Goal: Task Accomplishment & Management: Complete application form

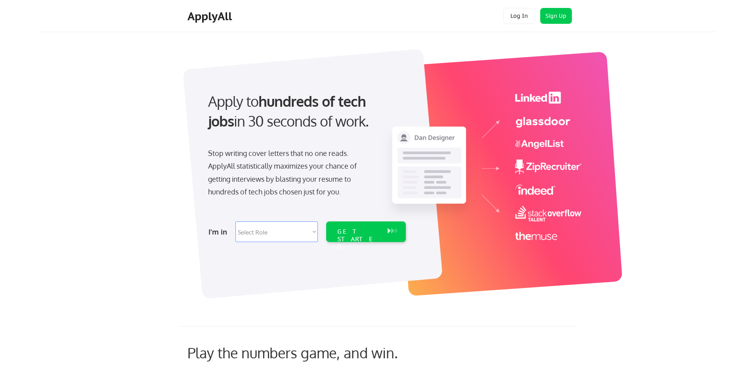
click at [282, 103] on strong "hundreds of tech jobs" at bounding box center [288, 111] width 161 height 38
click at [278, 235] on select "Select Role Software Engineering Product Management Customer Success Sales UI/U…" at bounding box center [277, 231] width 82 height 21
select select ""product""
click at [236, 221] on select "Select Role Software Engineering Product Management Customer Success Sales UI/U…" at bounding box center [277, 231] width 82 height 21
select select ""product""
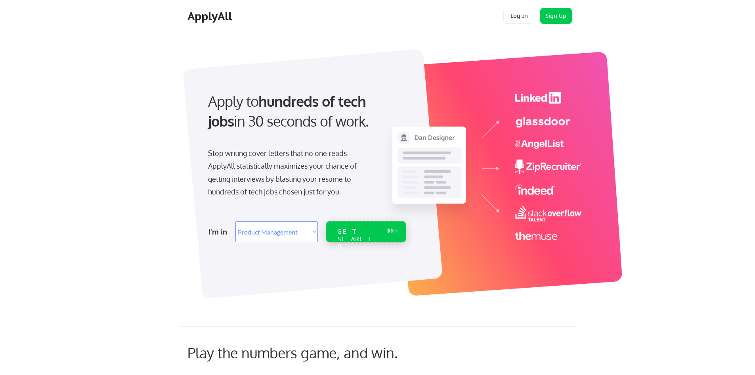
click at [362, 230] on div "GET STARTED" at bounding box center [358, 239] width 42 height 23
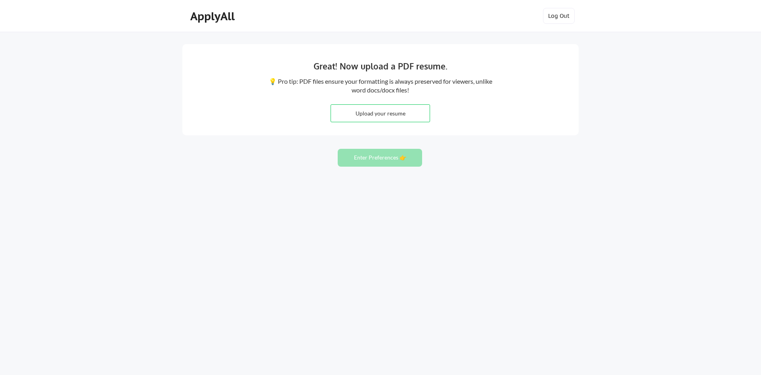
drag, startPoint x: 608, startPoint y: 97, endPoint x: 606, endPoint y: 92, distance: 5.5
click at [608, 97] on div "Great! Now upload a PDF resume. 💡 Pro tip: PDF files ensure your formatting is …" at bounding box center [380, 187] width 761 height 375
click at [603, 88] on div "Great! Now upload a PDF resume. 💡 Pro tip: PDF files ensure your formatting is …" at bounding box center [380, 187] width 761 height 375
click at [597, 77] on div "Great! Now upload a PDF resume. 💡 Pro tip: PDF files ensure your formatting is …" at bounding box center [380, 187] width 761 height 375
click at [222, 132] on div "Great! Now upload a PDF resume. 💡 Pro tip: PDF files ensure your formatting is …" at bounding box center [380, 89] width 397 height 91
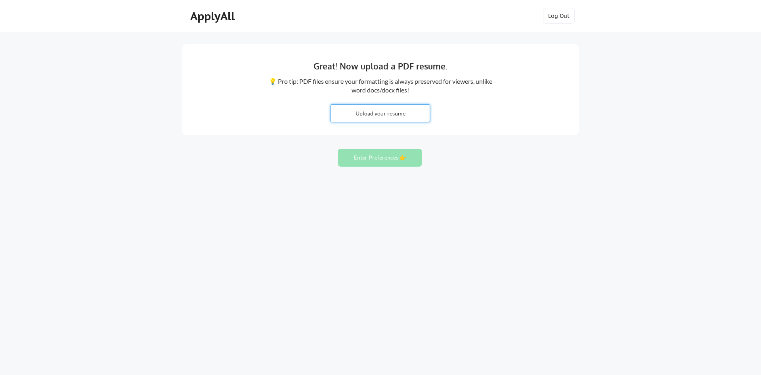
click at [379, 118] on input "file" at bounding box center [380, 113] width 99 height 17
type input "C:\fakepath\Charles Jessup Resume.pdf"
click at [379, 160] on button "Enter Preferences 👉" at bounding box center [380, 158] width 84 height 18
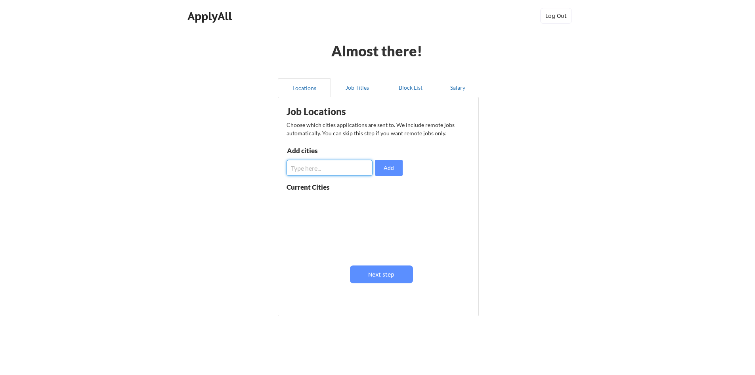
click at [337, 170] on input "input" at bounding box center [330, 168] width 86 height 16
type input "H"
type input "Spring, TX"
click at [383, 170] on button "Add" at bounding box center [389, 168] width 28 height 16
click at [333, 169] on input "input" at bounding box center [330, 168] width 86 height 16
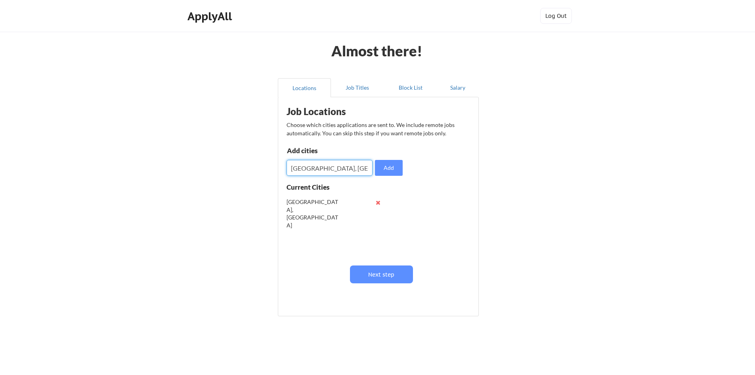
type input "Houston, TX"
click at [377, 201] on button at bounding box center [379, 202] width 6 height 6
click at [333, 169] on input "input" at bounding box center [330, 168] width 86 height 16
type input "Spring, TX"
click at [390, 169] on button "Add" at bounding box center [389, 168] width 28 height 16
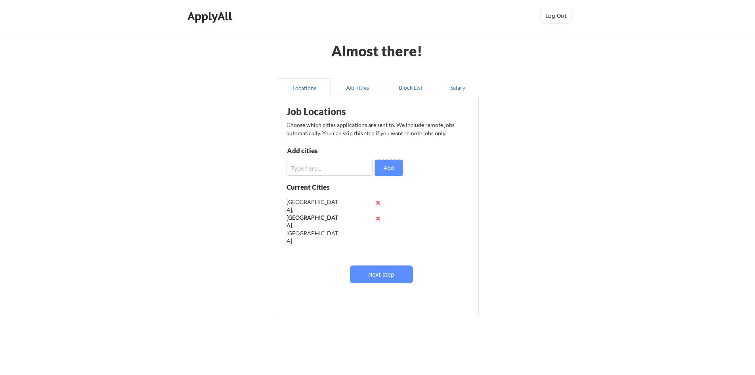
click at [325, 171] on input "input" at bounding box center [330, 168] width 86 height 16
type input "The Woodlands, TX"
click at [395, 167] on button "Add" at bounding box center [389, 168] width 28 height 16
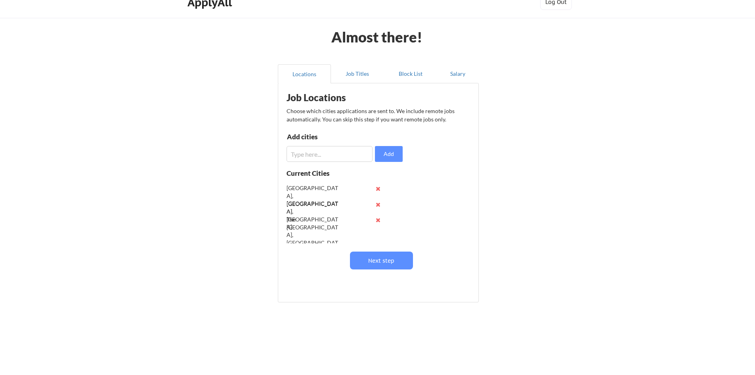
scroll to position [0, 0]
click at [317, 156] on input "input" at bounding box center [330, 154] width 86 height 16
click at [332, 156] on input "input" at bounding box center [330, 154] width 86 height 16
click at [335, 156] on input "input" at bounding box center [330, 154] width 86 height 16
click at [337, 156] on input "input" at bounding box center [330, 154] width 86 height 16
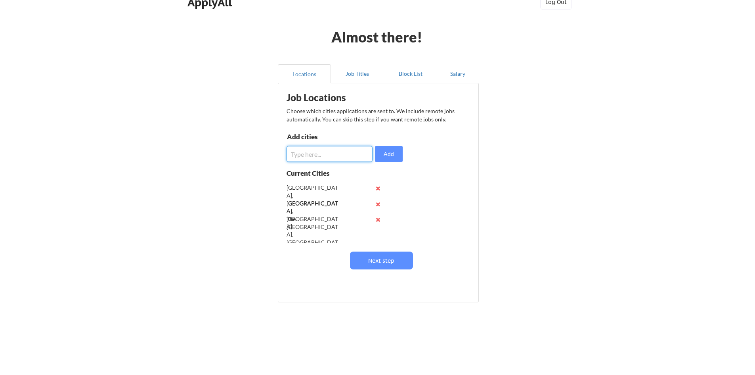
click at [343, 155] on input "input" at bounding box center [330, 154] width 86 height 16
click at [347, 155] on input "input" at bounding box center [330, 154] width 86 height 16
click at [232, 190] on div "Almost there! Locations Job Titles Block List Salary Job Locations Choose which…" at bounding box center [377, 180] width 755 height 389
click at [335, 153] on input "input" at bounding box center [330, 154] width 86 height 16
click at [342, 153] on input "input" at bounding box center [330, 154] width 86 height 16
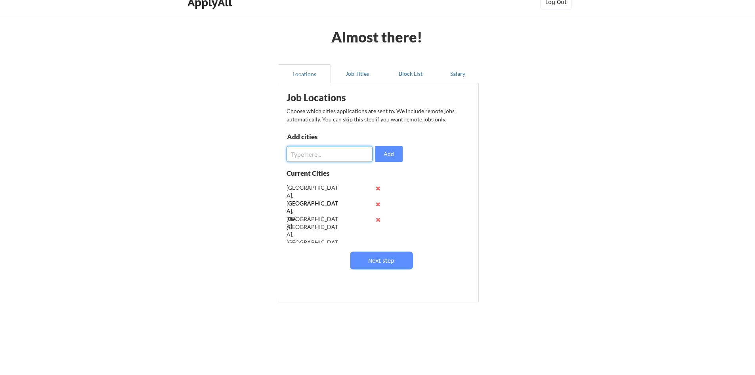
click at [348, 153] on input "input" at bounding box center [330, 154] width 86 height 16
click at [339, 153] on input "input" at bounding box center [330, 154] width 86 height 16
click at [333, 153] on input "input" at bounding box center [330, 154] width 86 height 16
drag, startPoint x: 333, startPoint y: 153, endPoint x: 237, endPoint y: 154, distance: 96.0
click at [237, 154] on div "Almost there! Locations Job Titles Block List Salary Job Locations Choose which…" at bounding box center [377, 180] width 755 height 389
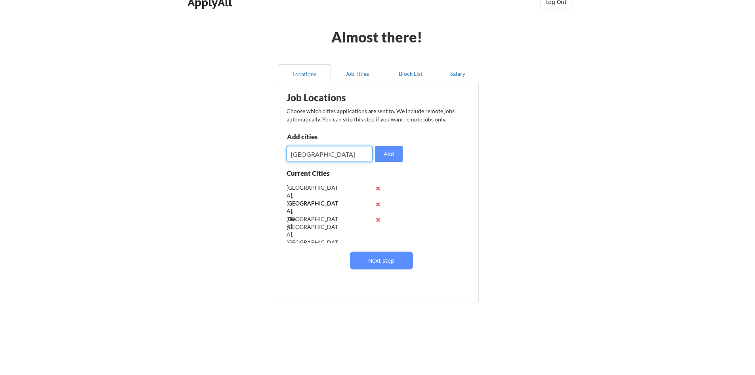
type input "Houston"
click at [378, 233] on button at bounding box center [379, 235] width 6 height 6
click at [402, 259] on button "Next step" at bounding box center [381, 260] width 63 height 18
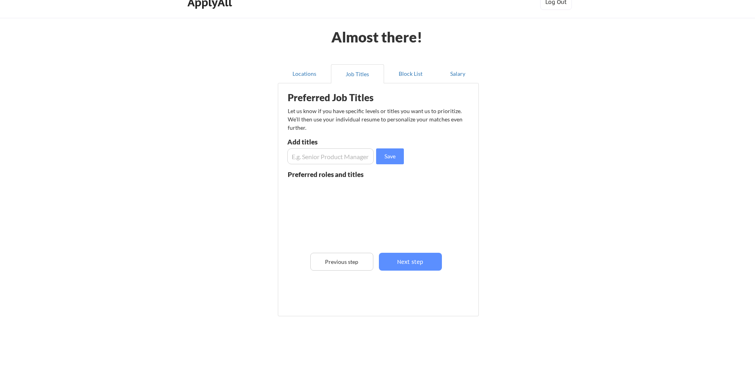
click at [350, 152] on input "input" at bounding box center [330, 156] width 86 height 16
type input "S"
type input "Product Director"
click at [356, 150] on input "input" at bounding box center [330, 156] width 86 height 16
type input "Director of Product"
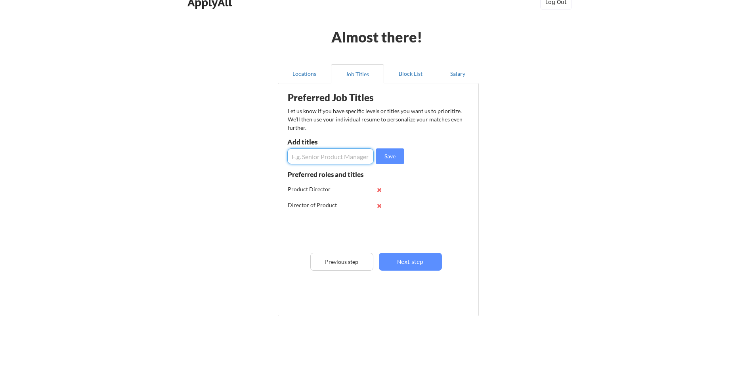
click at [354, 148] on input "input" at bounding box center [330, 156] width 86 height 16
type input "Product Manager"
click at [392, 153] on button "Save" at bounding box center [390, 156] width 28 height 16
click at [338, 155] on input "input" at bounding box center [330, 156] width 86 height 16
type input "Senior Product Manager"
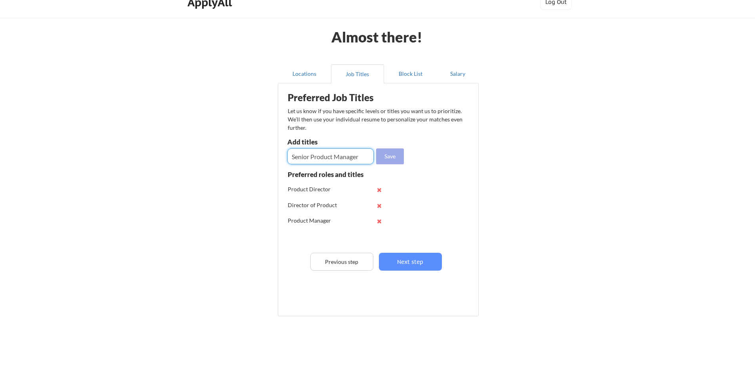
click at [398, 154] on button "Save" at bounding box center [390, 156] width 28 height 16
click at [380, 220] on button at bounding box center [380, 221] width 6 height 6
click at [340, 161] on input "input" at bounding box center [330, 156] width 86 height 16
type input "Product Manager"
click at [340, 161] on input "input" at bounding box center [330, 156] width 86 height 16
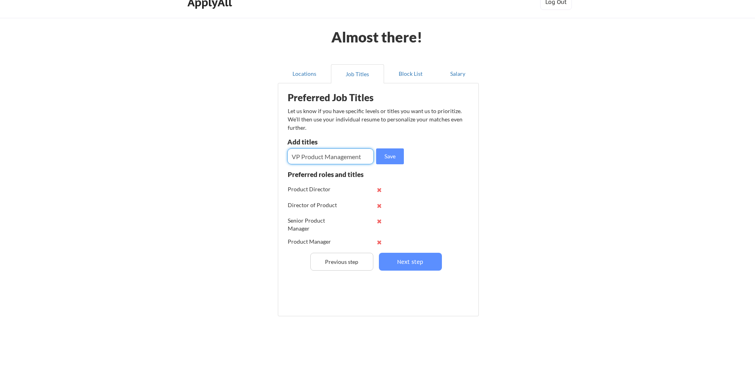
type input "VP Product Management"
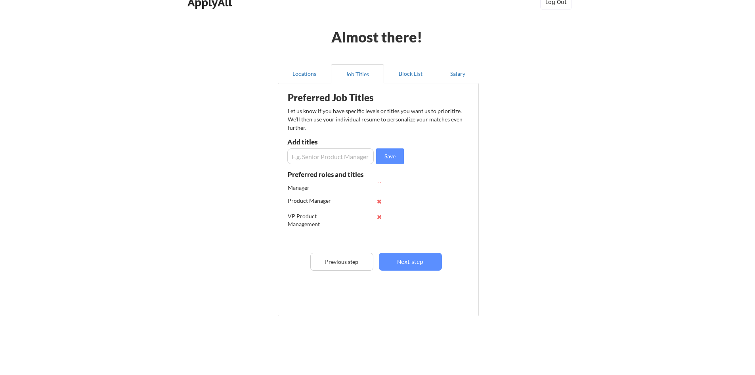
scroll to position [42, 0]
click at [311, 157] on input "input" at bounding box center [330, 156] width 86 height 16
click at [324, 156] on input "input" at bounding box center [330, 156] width 86 height 16
click at [332, 156] on input "input" at bounding box center [330, 156] width 86 height 16
drag, startPoint x: 336, startPoint y: 155, endPoint x: 343, endPoint y: 155, distance: 7.1
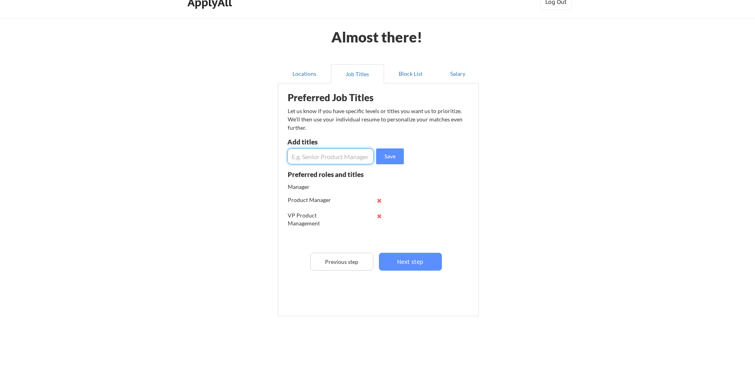
click at [337, 155] on input "input" at bounding box center [330, 156] width 86 height 16
click at [343, 155] on input "input" at bounding box center [330, 156] width 86 height 16
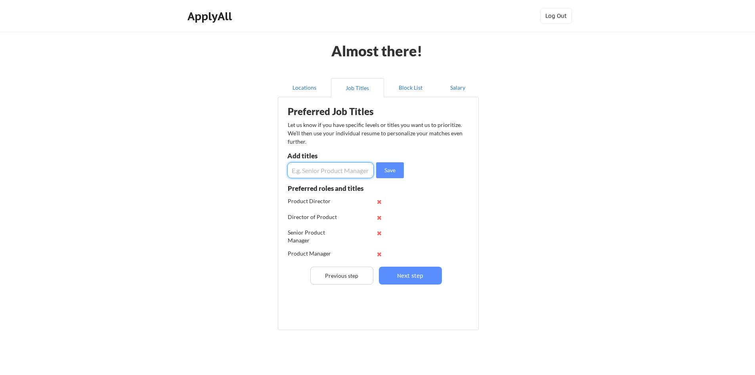
scroll to position [0, 0]
click at [329, 169] on input "input" at bounding box center [330, 170] width 86 height 16
type input "Product Consultant"
click at [387, 170] on button "Save" at bounding box center [390, 170] width 28 height 16
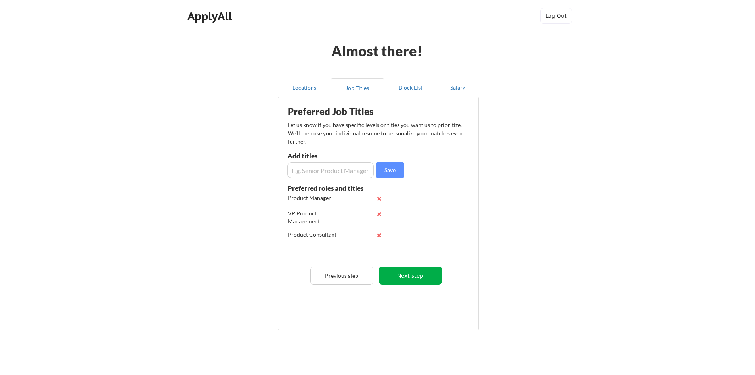
click at [431, 275] on button "Next step" at bounding box center [410, 275] width 63 height 18
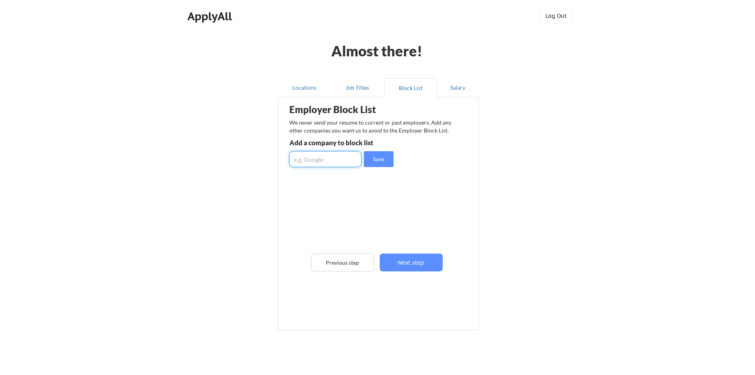
click at [337, 165] on input "input" at bounding box center [325, 159] width 72 height 16
type input "TechnipFMC"
click at [337, 163] on input "input" at bounding box center [325, 159] width 72 height 16
type input "Facebook"
click at [318, 205] on div "Facebook" at bounding box center [331, 203] width 84 height 8
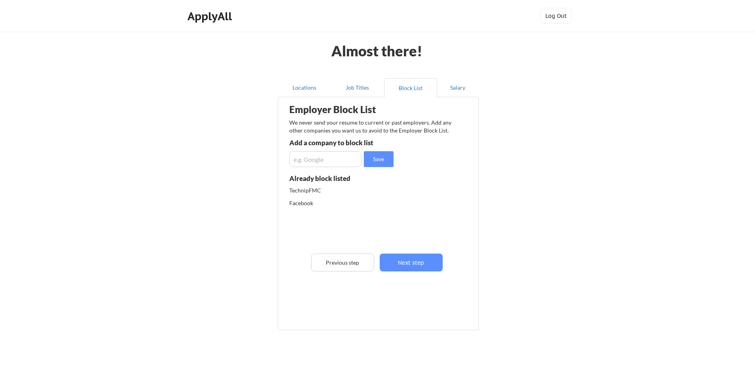
click at [308, 203] on div "Facebook" at bounding box center [331, 203] width 84 height 8
drag, startPoint x: 296, startPoint y: 201, endPoint x: 305, endPoint y: 202, distance: 9.6
click at [305, 202] on div "Facebook" at bounding box center [331, 203] width 84 height 8
click at [310, 202] on div "Facebook" at bounding box center [331, 203] width 84 height 8
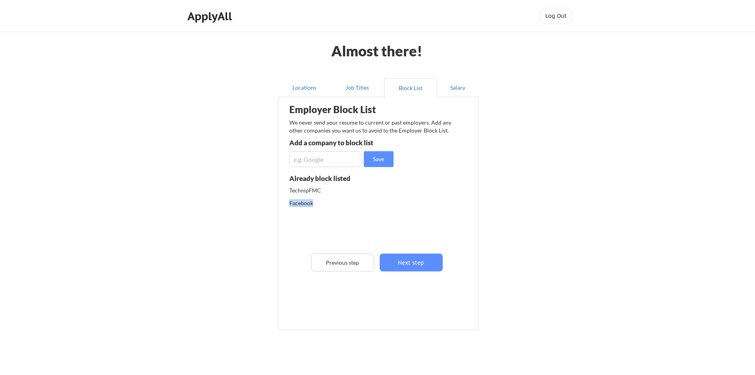
click at [296, 202] on div "Facebook" at bounding box center [331, 203] width 84 height 8
click at [326, 164] on input "input" at bounding box center [325, 159] width 72 height 16
click at [331, 163] on input "input" at bounding box center [325, 159] width 72 height 16
click at [339, 161] on input "input" at bounding box center [325, 159] width 72 height 16
click at [344, 161] on input "input" at bounding box center [325, 159] width 72 height 16
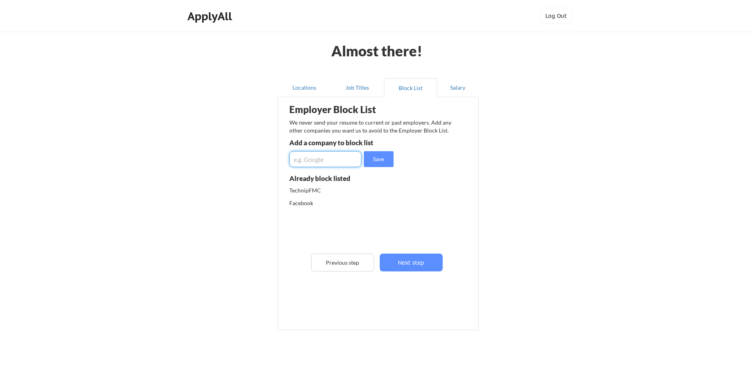
click at [344, 162] on input "input" at bounding box center [325, 159] width 72 height 16
click at [346, 162] on input "input" at bounding box center [325, 159] width 72 height 16
click at [349, 163] on input "input" at bounding box center [325, 159] width 72 height 16
click at [349, 157] on input "input" at bounding box center [325, 159] width 72 height 16
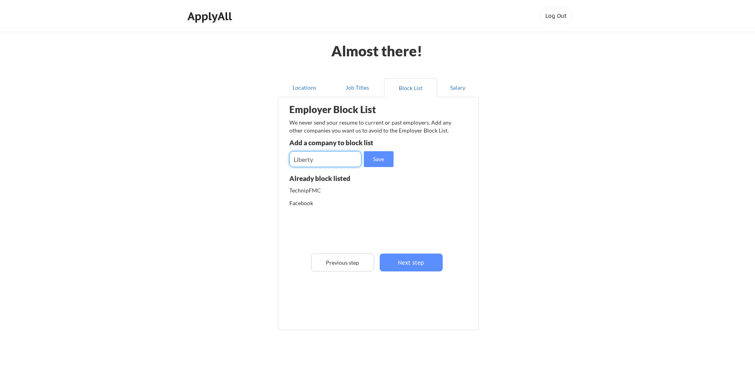
type input "Liberty"
click at [494, 173] on div "Almost there! Locations Job Titles Block List Salary Employer Block List We nev…" at bounding box center [377, 201] width 755 height 402
click at [344, 263] on button "Previous step" at bounding box center [342, 262] width 63 height 18
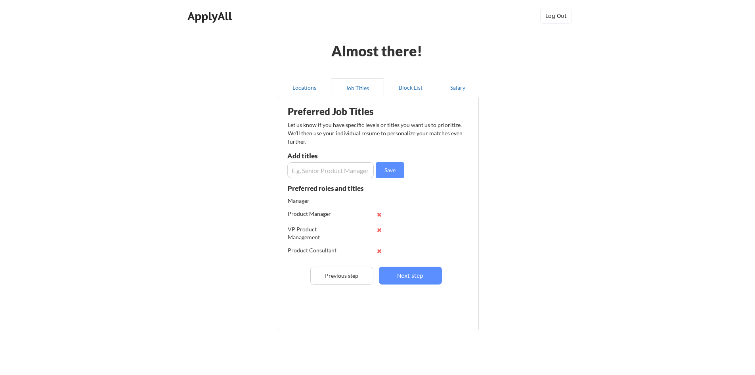
scroll to position [42, 0]
click at [408, 273] on button "Next step" at bounding box center [410, 275] width 63 height 18
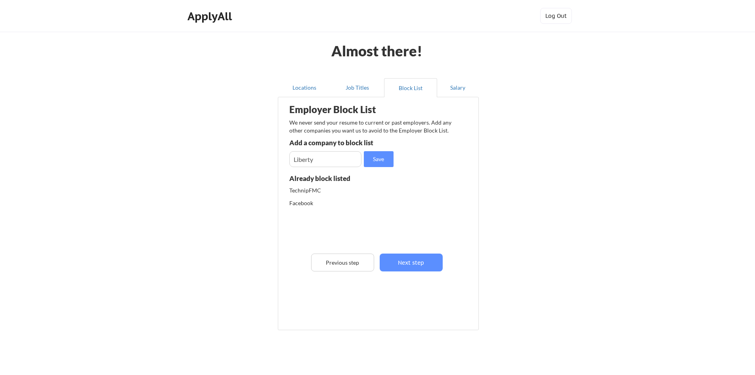
click at [305, 203] on div "Facebook" at bounding box center [331, 203] width 84 height 8
click at [301, 202] on div "Facebook" at bounding box center [331, 203] width 84 height 8
click at [325, 163] on input "input" at bounding box center [325, 159] width 72 height 16
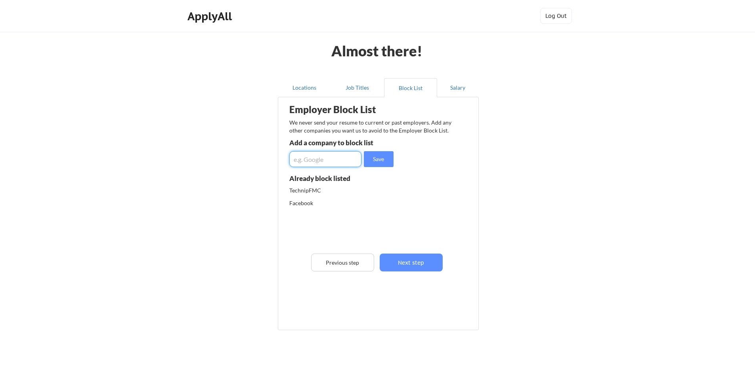
click at [521, 189] on div "Almost there! Locations Job Titles Block List Salary Employer Block List We nev…" at bounding box center [377, 201] width 755 height 402
click at [510, 189] on div "Almost there! Locations Job Titles Block List Salary Employer Block List We nev…" at bounding box center [377, 201] width 755 height 402
click at [313, 161] on input "input" at bounding box center [325, 159] width 72 height 16
type input "Connections Child and Family Center"
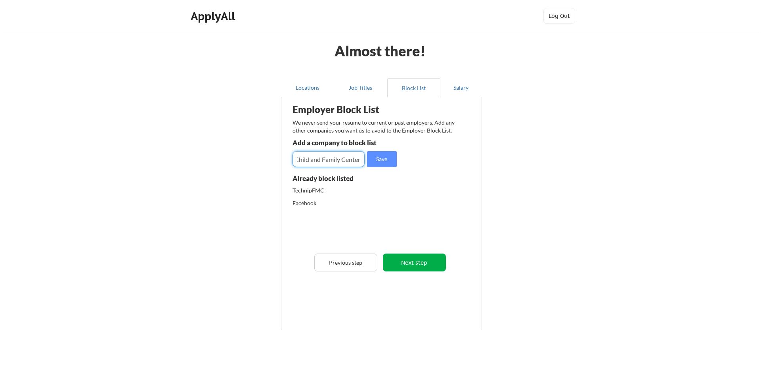
scroll to position [0, 0]
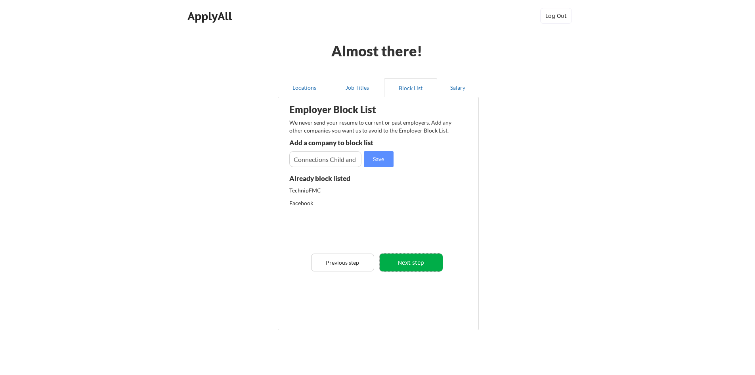
click at [427, 263] on button "Next step" at bounding box center [411, 262] width 63 height 18
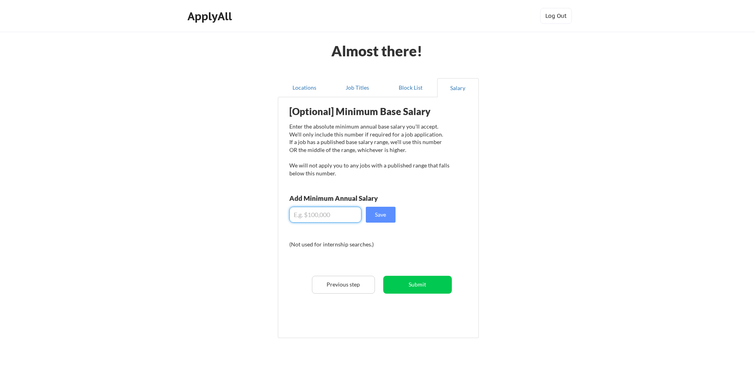
click at [346, 214] on input "input" at bounding box center [325, 215] width 72 height 16
drag, startPoint x: 306, startPoint y: 214, endPoint x: 301, endPoint y: 216, distance: 5.9
click at [301, 216] on input "input" at bounding box center [325, 215] width 72 height 16
type input "$180,000"
click at [513, 221] on div "Almost there! Locations Job Titles Block List Salary Employer Block List We nev…" at bounding box center [377, 205] width 755 height 410
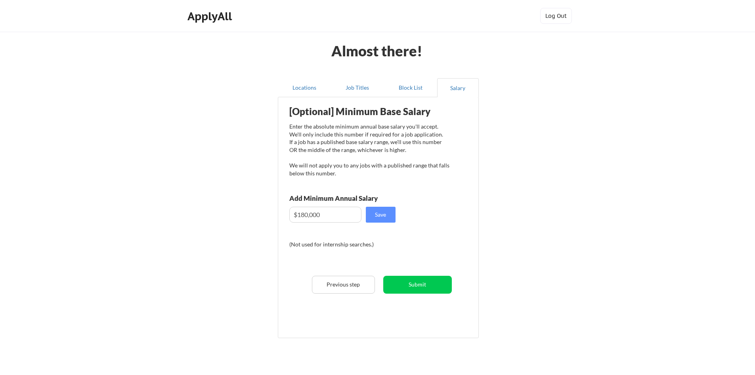
click at [505, 217] on div "Almost there! Locations Job Titles Block List Salary Employer Block List We nev…" at bounding box center [377, 205] width 755 height 410
click at [387, 211] on button "Save" at bounding box center [381, 215] width 30 height 16
click at [438, 283] on button "Submit" at bounding box center [417, 285] width 69 height 18
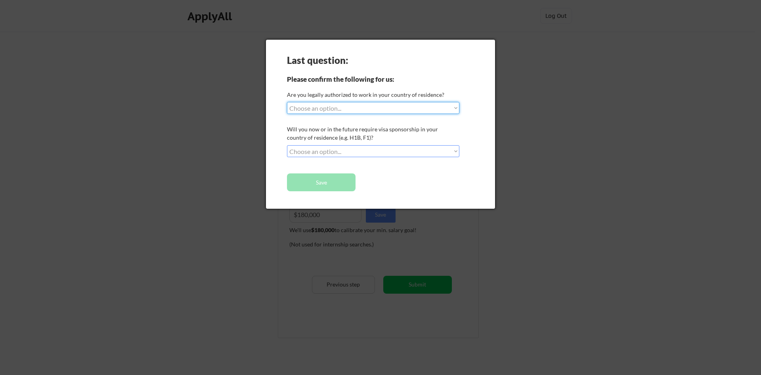
click at [351, 108] on select "Choose an option... Yes, I am a US Citizen Yes, I am a Canadian Citizen Yes, I …" at bounding box center [373, 108] width 172 height 12
select select ""yes__i_am_a_us_citizen""
click at [287, 102] on select "Choose an option... Yes, I am a US Citizen Yes, I am a Canadian Citizen Yes, I …" at bounding box center [373, 108] width 172 height 12
click at [353, 149] on select "Choose an option... No, I will not need sponsorship Yes, I will need sponsorship" at bounding box center [373, 151] width 172 height 12
select select ""no__i_will_not_need_sponsorship""
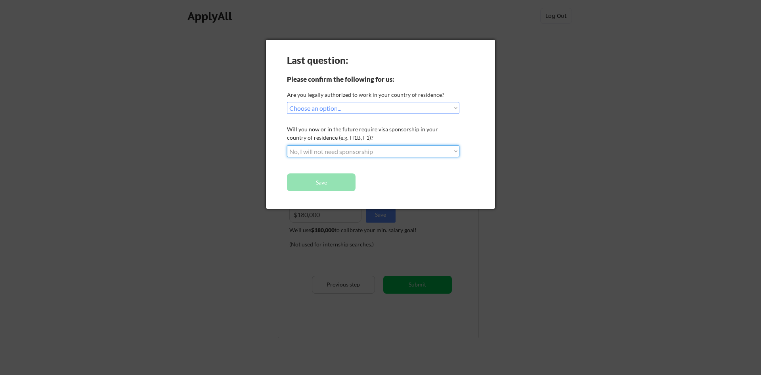
click at [287, 145] on select "Choose an option... No, I will not need sponsorship Yes, I will need sponsorship" at bounding box center [373, 151] width 172 height 12
click at [339, 179] on button "Save" at bounding box center [321, 182] width 69 height 18
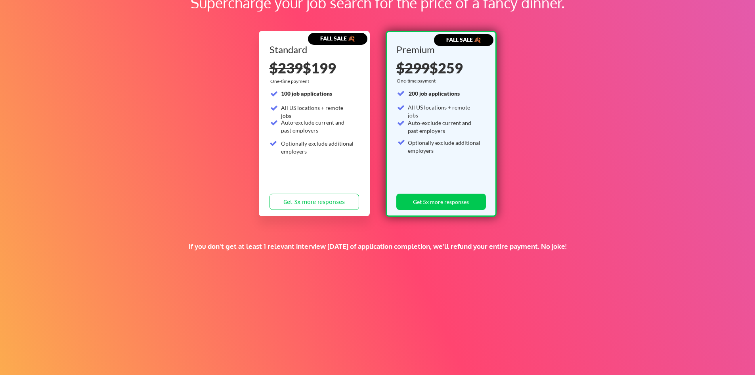
scroll to position [51, 0]
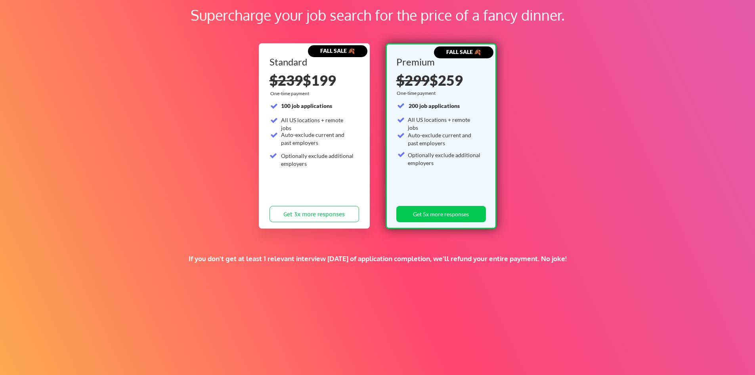
click at [372, 257] on div "If you don't get at least 1 relevant interview within 1 month of application co…" at bounding box center [378, 258] width 480 height 9
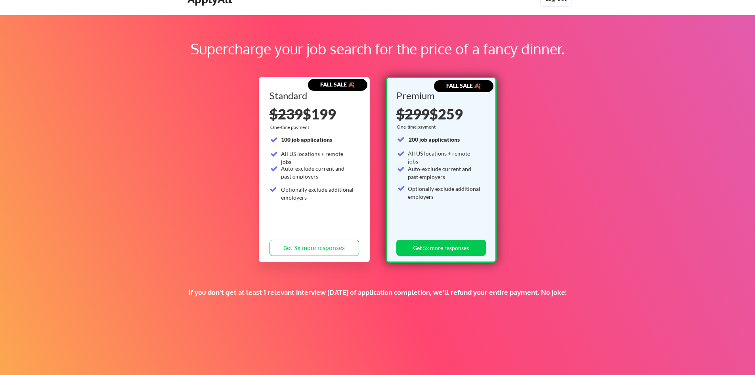
scroll to position [0, 0]
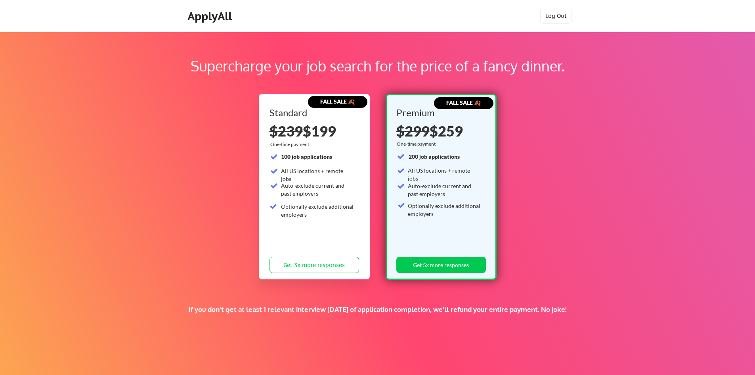
click at [224, 167] on div "Supercharge your job search for the price of a fancy dinner. FALL SALE 🍂 Standa…" at bounding box center [377, 248] width 755 height 433
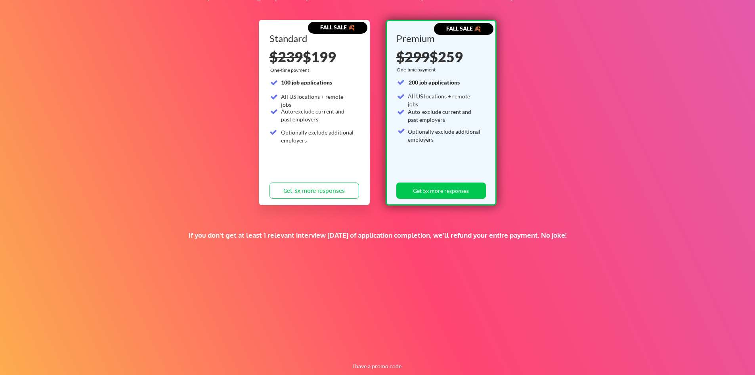
scroll to position [90, 0]
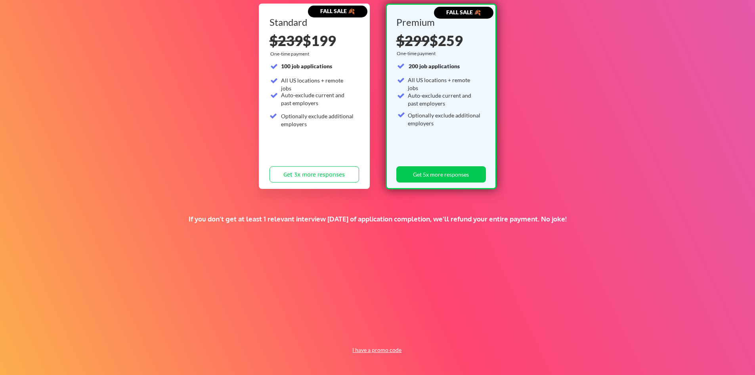
click at [380, 353] on button "I have a promo code" at bounding box center [377, 350] width 58 height 10
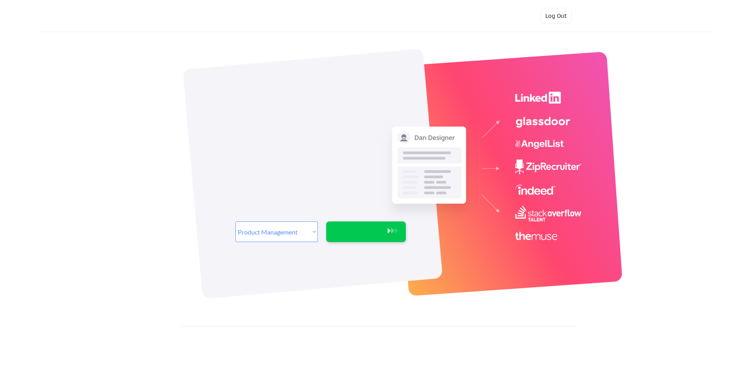
select select ""product""
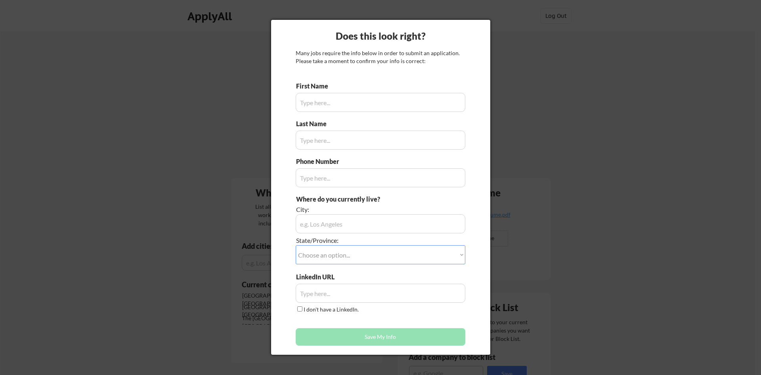
click at [516, 115] on div at bounding box center [380, 187] width 761 height 375
click at [516, 106] on div at bounding box center [380, 187] width 761 height 375
click at [516, 104] on div at bounding box center [380, 187] width 761 height 375
click at [517, 97] on div at bounding box center [380, 187] width 761 height 375
click at [517, 96] on div at bounding box center [380, 187] width 761 height 375
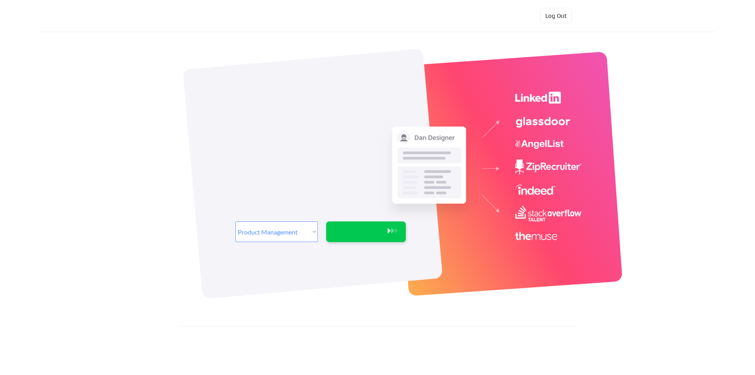
select select ""product""
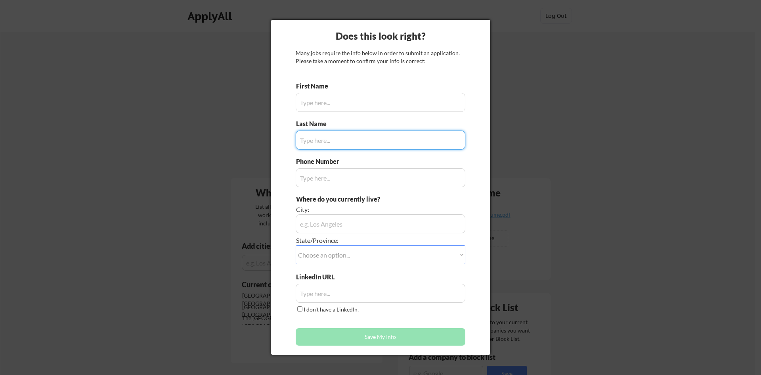
click at [356, 94] on input "input" at bounding box center [381, 102] width 170 height 19
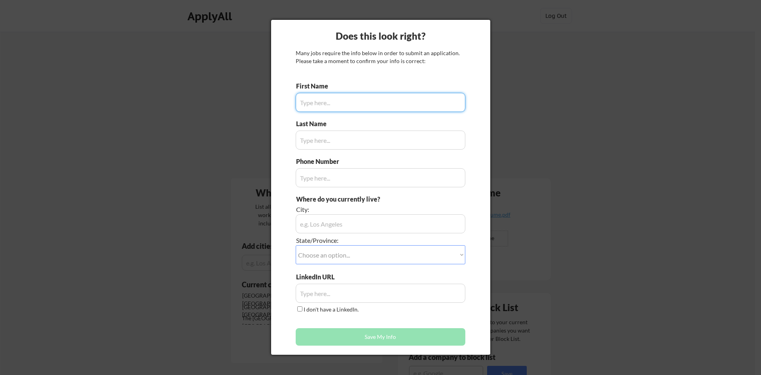
click at [356, 96] on input "input" at bounding box center [381, 102] width 170 height 19
type input "Charles"
type input "Jessup"
click at [353, 176] on input "input" at bounding box center [381, 177] width 170 height 19
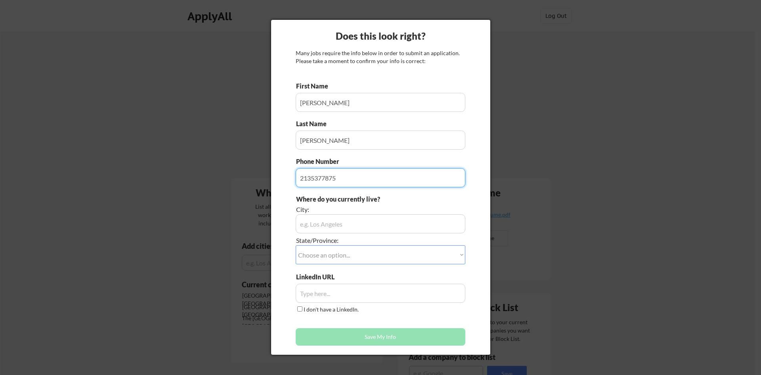
type input "2135377875"
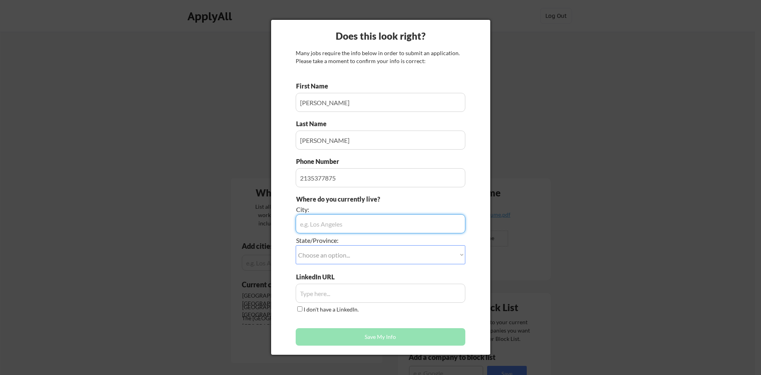
click at [370, 224] on input "input" at bounding box center [381, 223] width 170 height 19
type input "Houston"
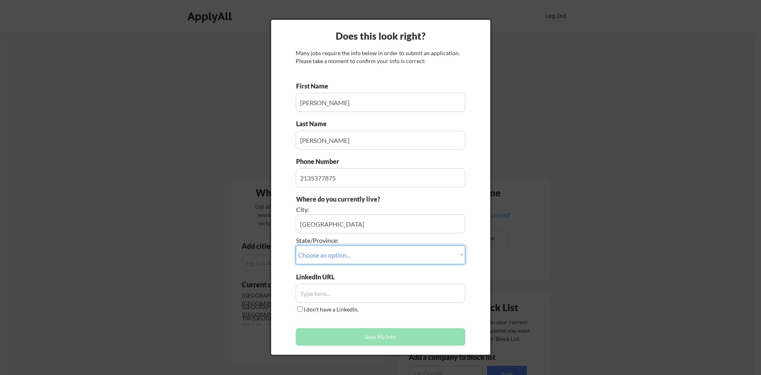
click at [349, 261] on select "Choose an option... Other/Not Applicable Alabama Alaska Alberta Arizona Arkansa…" at bounding box center [381, 254] width 170 height 19
select select ""Texas""
click at [351, 259] on select "Choose an option... Other/Not Applicable Alabama Alaska Alberta Arizona Arkansa…" at bounding box center [381, 254] width 170 height 19
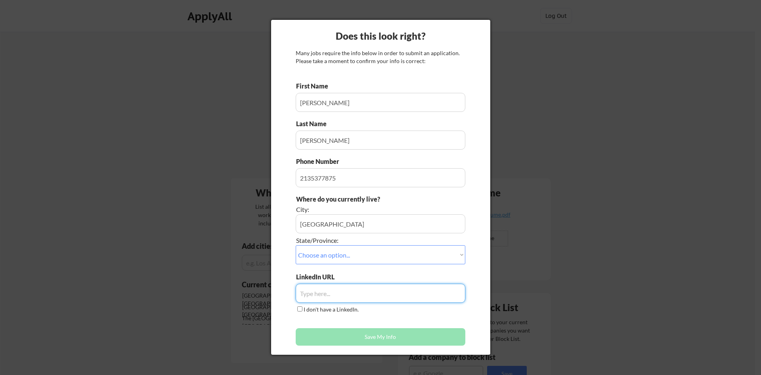
click at [351, 298] on input "input" at bounding box center [381, 293] width 170 height 19
paste input "https://www.linkedin.com/in/charlesjessup/"
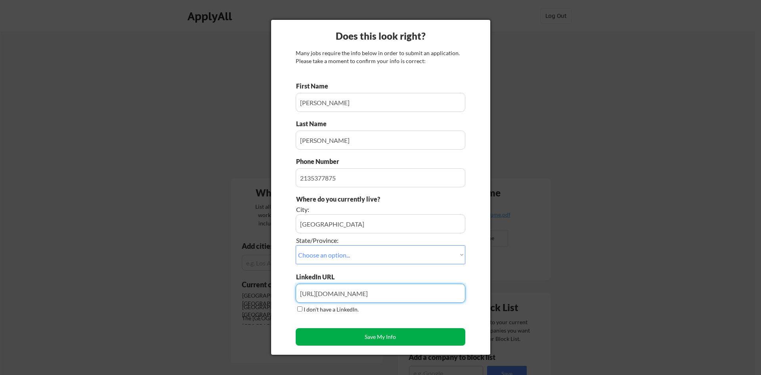
type input "https://www.linkedin.com/in/charlesjessup/"
click at [374, 337] on button "Save My Info" at bounding box center [381, 336] width 170 height 17
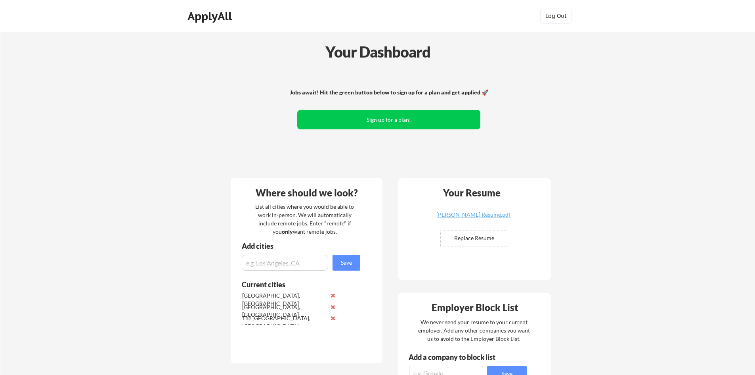
click at [390, 165] on div "Jobs await! Hit the green button below to sign up for a plan and get applied 🚀 …" at bounding box center [389, 120] width 320 height 103
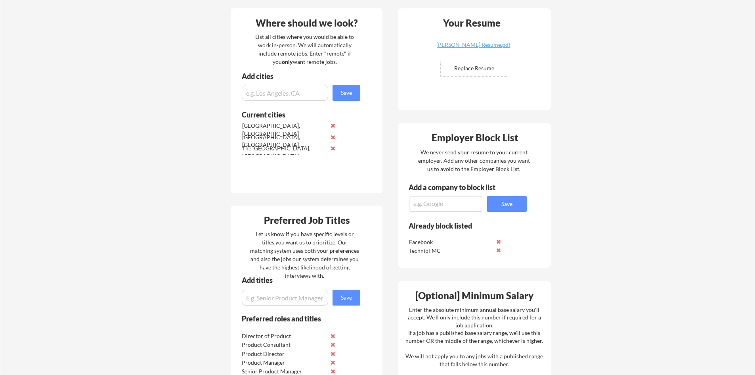
scroll to position [198, 0]
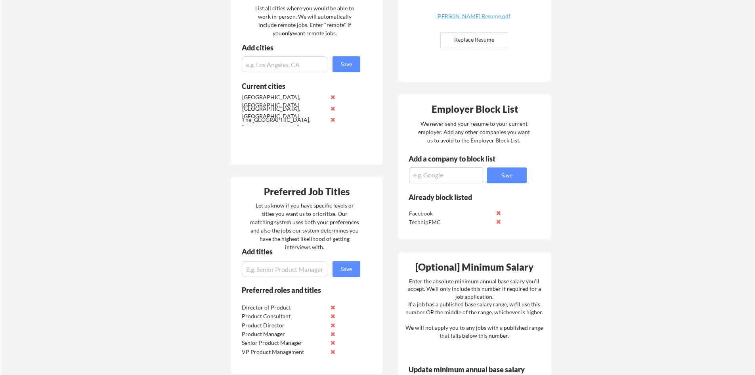
click at [499, 213] on button at bounding box center [499, 213] width 6 height 6
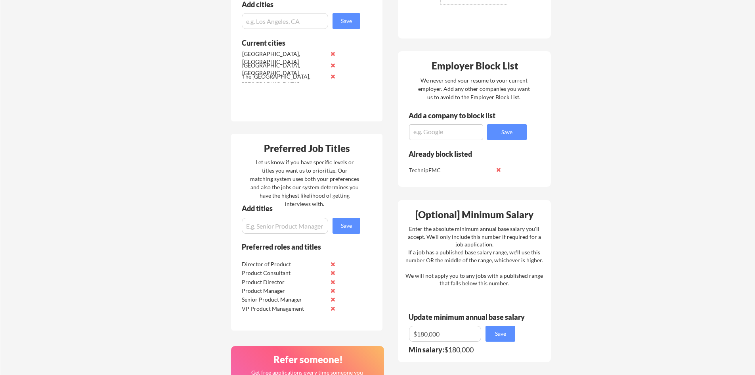
scroll to position [317, 0]
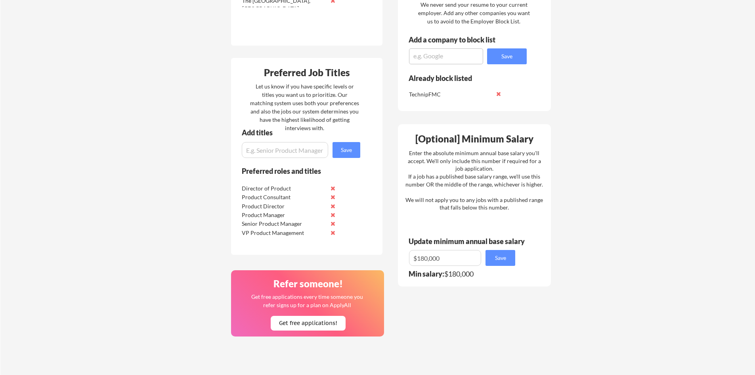
click at [191, 166] on div "Your Dashboard Jobs await! Hit the green button below to sign up for a plan and…" at bounding box center [377, 97] width 755 height 767
click at [191, 161] on div "Your Dashboard Jobs await! Hit the green button below to sign up for a plan and…" at bounding box center [377, 97] width 755 height 767
click at [191, 152] on div "Your Dashboard Jobs await! Hit the green button below to sign up for a plan and…" at bounding box center [377, 97] width 755 height 767
click at [191, 149] on div "Your Dashboard Jobs await! Hit the green button below to sign up for a plan and…" at bounding box center [377, 97] width 755 height 767
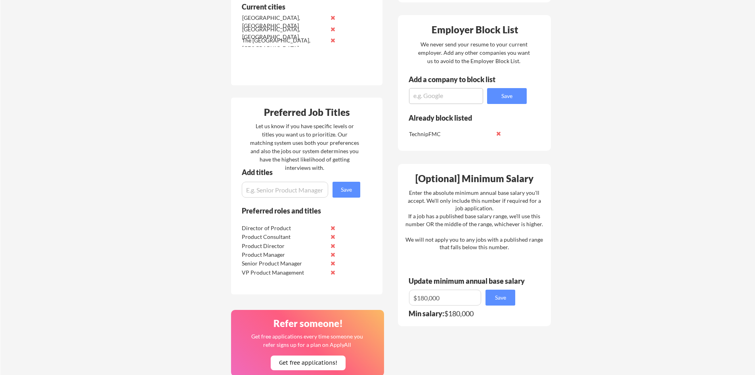
scroll to position [238, 0]
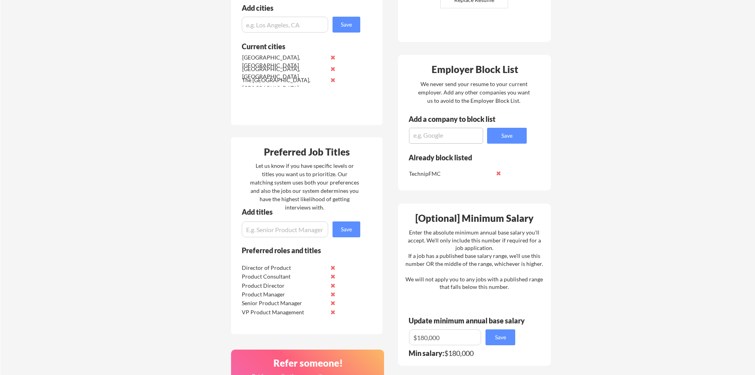
click at [190, 186] on div "Your Dashboard Jobs await! Hit the green button below to sign up for a plan and…" at bounding box center [377, 177] width 755 height 767
click at [190, 199] on div "Your Dashboard Jobs await! Hit the green button below to sign up for a plan and…" at bounding box center [377, 177] width 755 height 767
click at [192, 207] on div "Your Dashboard Jobs await! Hit the green button below to sign up for a plan and…" at bounding box center [377, 177] width 755 height 767
click at [193, 208] on div "Your Dashboard Jobs await! Hit the green button below to sign up for a plan and…" at bounding box center [377, 177] width 755 height 767
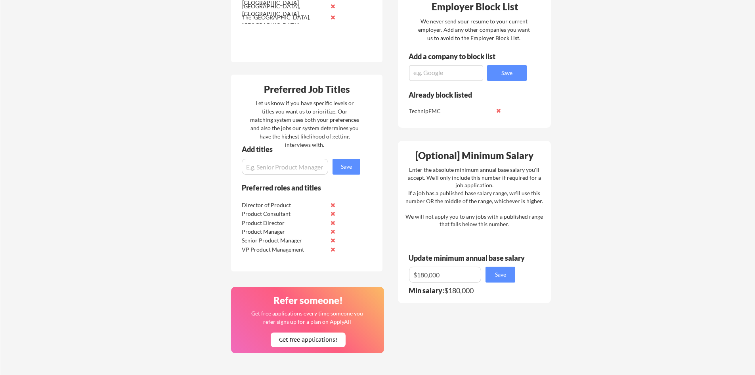
scroll to position [278, 0]
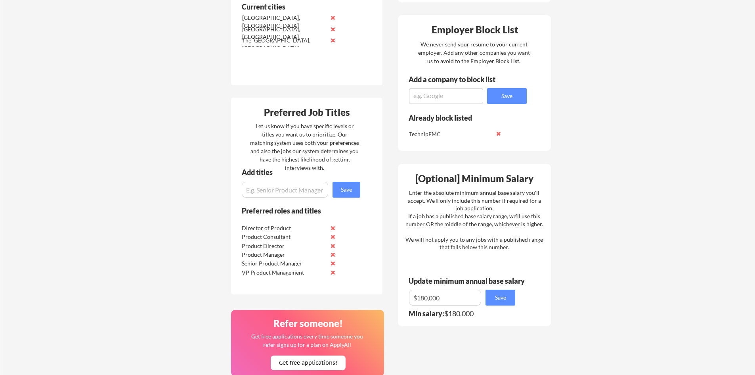
click at [440, 100] on textarea at bounding box center [446, 96] width 74 height 16
type textarea "Cognite"
click at [501, 96] on button "Save" at bounding box center [507, 96] width 40 height 16
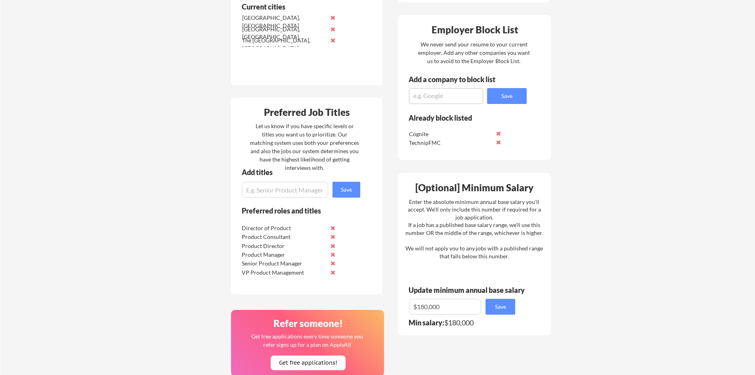
click at [169, 187] on div "Your Dashboard Jobs await! Hit the green button below to sign up for a plan and…" at bounding box center [377, 137] width 755 height 767
click at [205, 191] on div "Your Dashboard Jobs await! Hit the green button below to sign up for a plan and…" at bounding box center [377, 137] width 755 height 767
click at [193, 184] on div "Your Dashboard Jobs await! Hit the green button below to sign up for a plan and…" at bounding box center [377, 137] width 755 height 767
click at [197, 171] on div "Your Dashboard Jobs await! Hit the green button below to sign up for a plan and…" at bounding box center [377, 137] width 755 height 767
click at [284, 191] on input "input" at bounding box center [285, 190] width 86 height 16
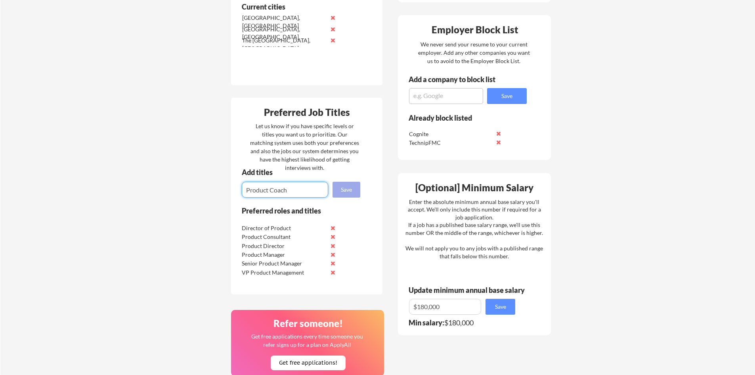
type input "Product Coach"
click at [344, 186] on button "Save" at bounding box center [347, 190] width 28 height 16
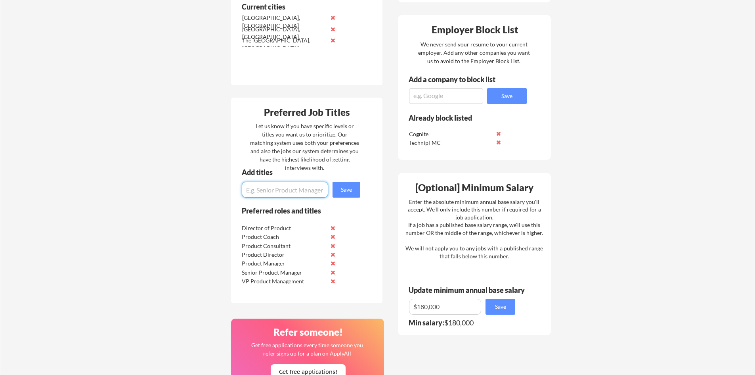
click at [301, 187] on input "input" at bounding box center [285, 190] width 86 height 16
type input "Program Manager"
click at [348, 186] on button "Save" at bounding box center [347, 190] width 28 height 16
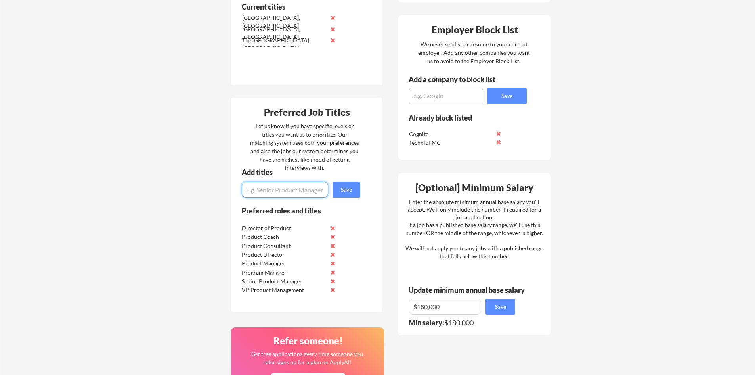
click at [391, 191] on div "Where should we look? List all cities where you would be able to work in-person…" at bounding box center [390, 216] width 333 height 644
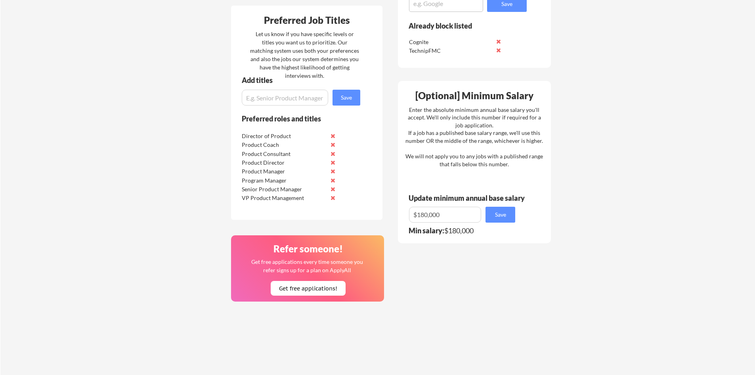
scroll to position [357, 0]
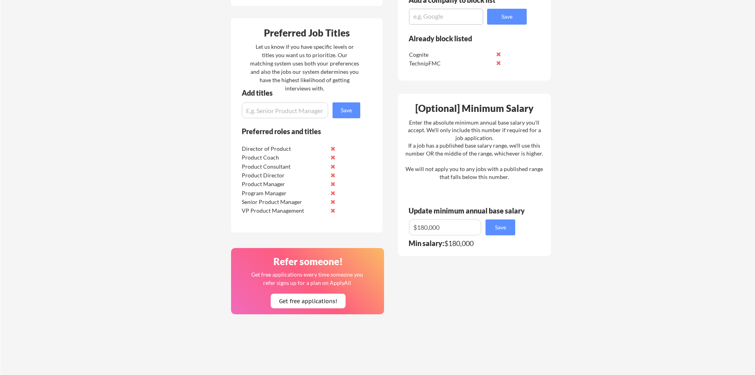
click at [393, 192] on div "Where should we look? List all cities where you would be able to work in-person…" at bounding box center [390, 136] width 333 height 644
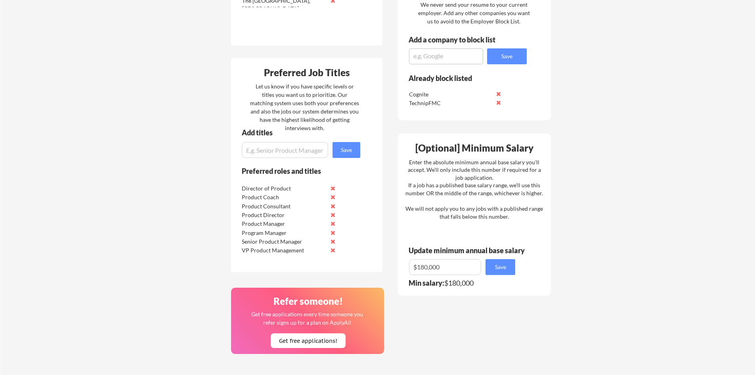
click at [393, 192] on div "Where should we look? List all cities where you would be able to work in-person…" at bounding box center [390, 176] width 333 height 644
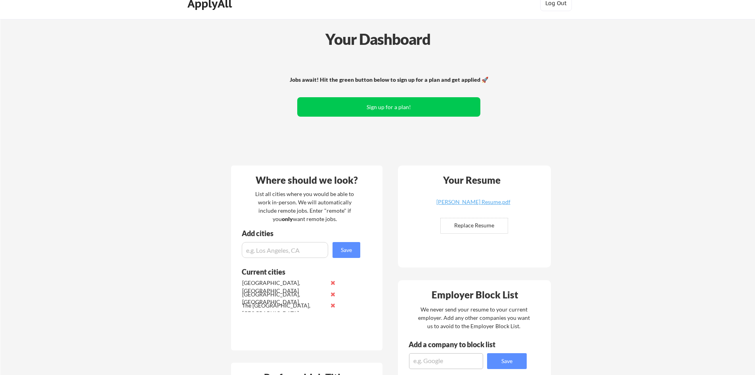
scroll to position [0, 0]
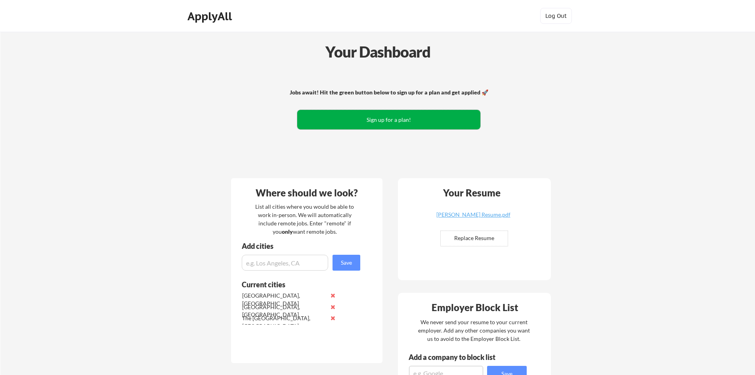
click at [404, 123] on button "Sign up for a plan!" at bounding box center [388, 119] width 183 height 19
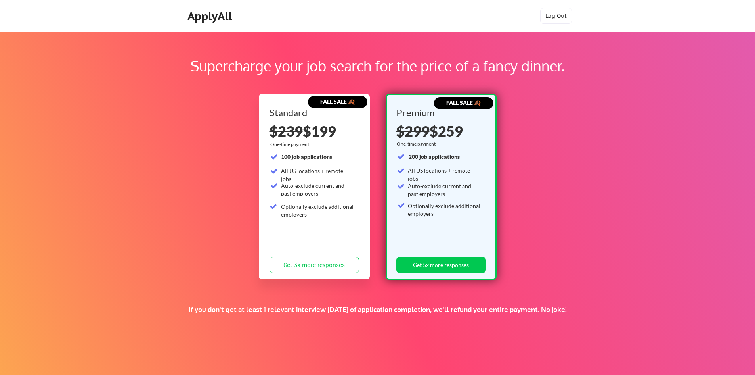
click at [374, 82] on div "Supercharge your job search for the price of a fancy dinner." at bounding box center [378, 69] width 670 height 29
click at [464, 268] on button "Get 5x more responses" at bounding box center [442, 265] width 90 height 16
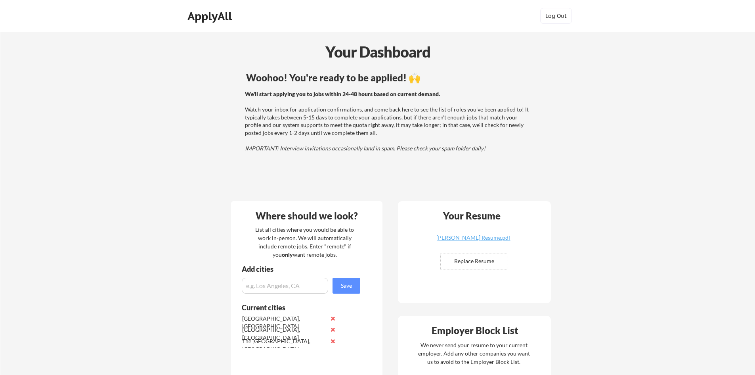
click at [306, 115] on div "We'll start applying you to jobs within 24-48 hours based on current demand. Wa…" at bounding box center [388, 121] width 286 height 62
click at [291, 114] on div "We'll start applying you to jobs within 24-48 hours based on current demand. Wa…" at bounding box center [388, 121] width 286 height 62
click at [272, 112] on div "We'll start applying you to jobs within 24-48 hours based on current demand. Wa…" at bounding box center [388, 121] width 286 height 62
click at [261, 113] on div "We'll start applying you to jobs within 24-48 hours based on current demand. Wa…" at bounding box center [388, 121] width 286 height 62
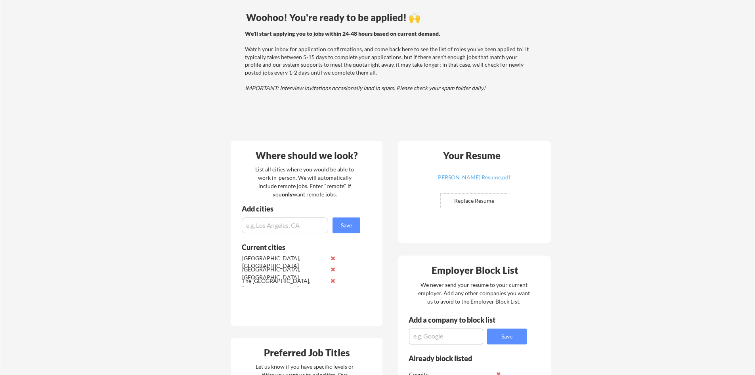
scroll to position [79, 0]
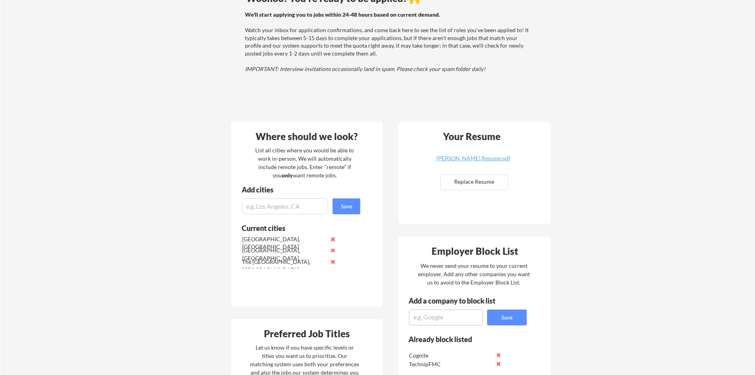
click at [293, 55] on div "We'll start applying you to jobs within 24-48 hours based on current demand. Wa…" at bounding box center [388, 42] width 286 height 62
click at [337, 64] on div "We'll start applying you to jobs within 24-48 hours based on current demand. Wa…" at bounding box center [388, 42] width 286 height 62
click at [318, 68] on em "IMPORTANT: Interview invitations occasionally land in spam. Please check your s…" at bounding box center [365, 68] width 241 height 7
click at [308, 67] on em "IMPORTANT: Interview invitations occasionally land in spam. Please check your s…" at bounding box center [365, 68] width 241 height 7
drag, startPoint x: 271, startPoint y: 50, endPoint x: 267, endPoint y: 47, distance: 5.4
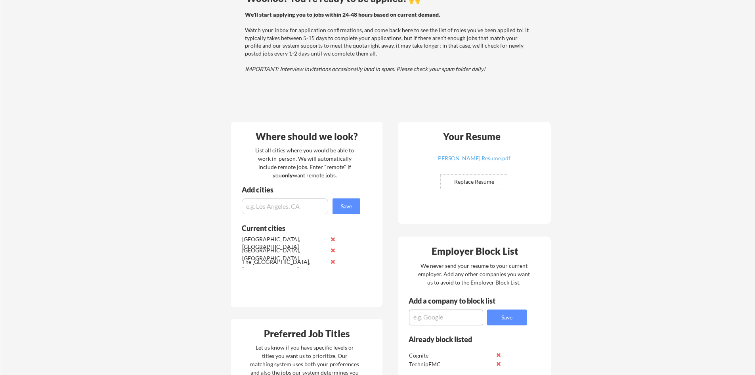
click at [271, 50] on div "We'll start applying you to jobs within 24-48 hours based on current demand. Wa…" at bounding box center [388, 42] width 286 height 62
click at [265, 46] on div "We'll start applying you to jobs within 24-48 hours based on current demand. Wa…" at bounding box center [388, 42] width 286 height 62
click at [254, 30] on div "We'll start applying you to jobs within 24-48 hours based on current demand. Wa…" at bounding box center [388, 42] width 286 height 62
click at [288, 30] on div "We'll start applying you to jobs within 24-48 hours based on current demand. Wa…" at bounding box center [388, 42] width 286 height 62
click at [271, 31] on div "We'll start applying you to jobs within 24-48 hours based on current demand. Wa…" at bounding box center [388, 42] width 286 height 62
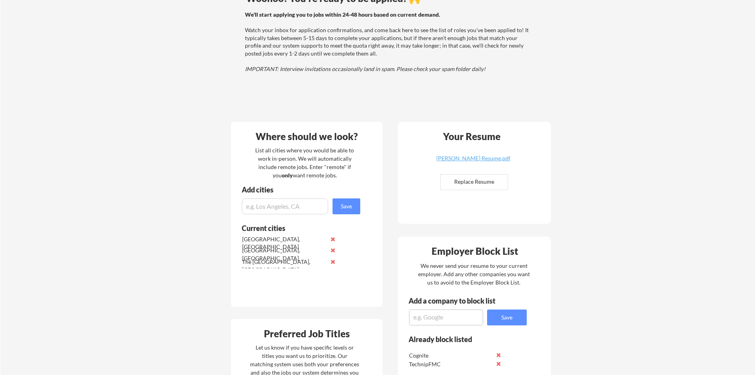
click at [263, 31] on div "We'll start applying you to jobs within 24-48 hours based on current demand. Wa…" at bounding box center [388, 42] width 286 height 62
click at [258, 31] on div "We'll start applying you to jobs within 24-48 hours based on current demand. Wa…" at bounding box center [388, 42] width 286 height 62
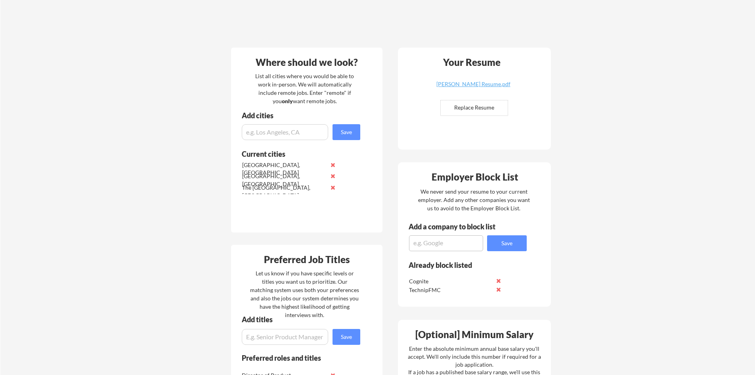
scroll to position [159, 0]
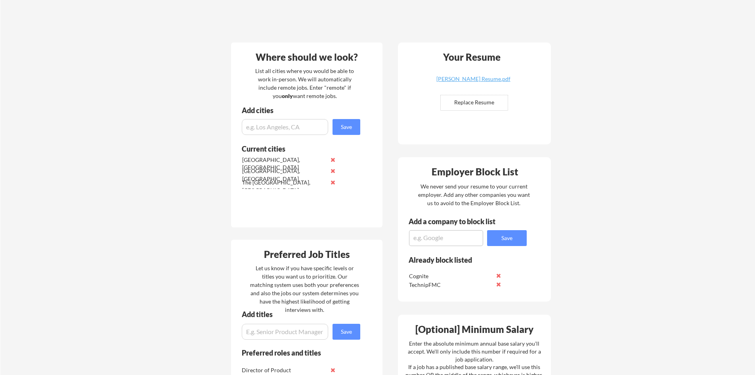
click at [184, 128] on div "Your Dashboard Woohoo! You're ready to be applied! 🙌 We'll start applying you t…" at bounding box center [377, 276] width 755 height 807
click at [178, 136] on div "Your Dashboard Woohoo! You're ready to be applied! 🙌 We'll start applying you t…" at bounding box center [377, 276] width 755 height 807
click at [189, 131] on div "Your Dashboard Woohoo! You're ready to be applied! 🙌 We'll start applying you t…" at bounding box center [377, 276] width 755 height 807
click at [202, 127] on div "Your Dashboard Woohoo! You're ready to be applied! 🙌 We'll start applying you t…" at bounding box center [377, 276] width 755 height 807
click at [181, 129] on div "Your Dashboard Woohoo! You're ready to be applied! 🙌 We'll start applying you t…" at bounding box center [377, 276] width 755 height 807
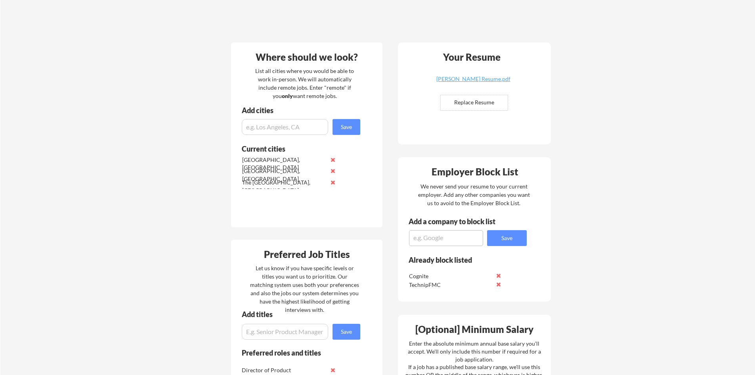
click at [186, 130] on div "Your Dashboard Woohoo! You're ready to be applied! 🙌 We'll start applying you t…" at bounding box center [377, 276] width 755 height 807
click at [192, 130] on div "Your Dashboard Woohoo! You're ready to be applied! 🙌 We'll start applying you t…" at bounding box center [377, 276] width 755 height 807
click at [198, 136] on div "Your Dashboard Woohoo! You're ready to be applied! 🙌 We'll start applying you t…" at bounding box center [377, 276] width 755 height 807
click at [203, 143] on div "Your Dashboard Woohoo! You're ready to be applied! 🙌 We'll start applying you t…" at bounding box center [377, 276] width 755 height 807
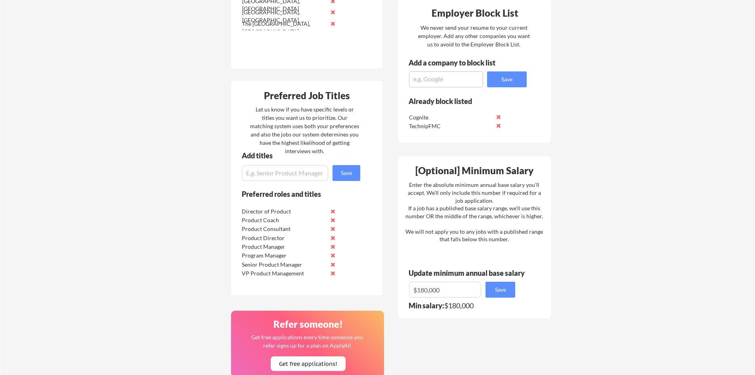
click at [203, 143] on div "Your Dashboard Woohoo! You're ready to be applied! 🙌 We'll start applying you t…" at bounding box center [377, 117] width 755 height 807
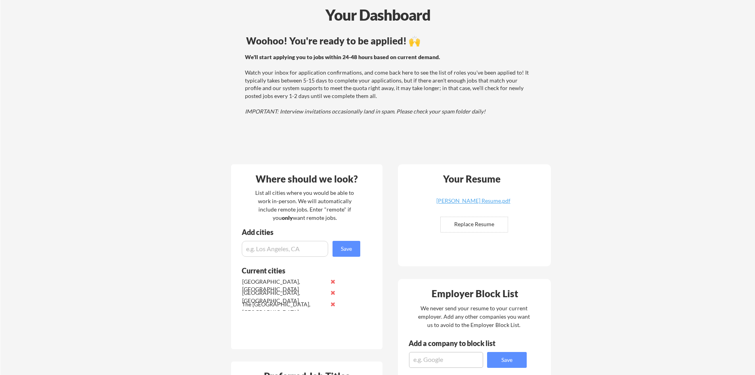
scroll to position [0, 0]
